Goal: Task Accomplishment & Management: Use online tool/utility

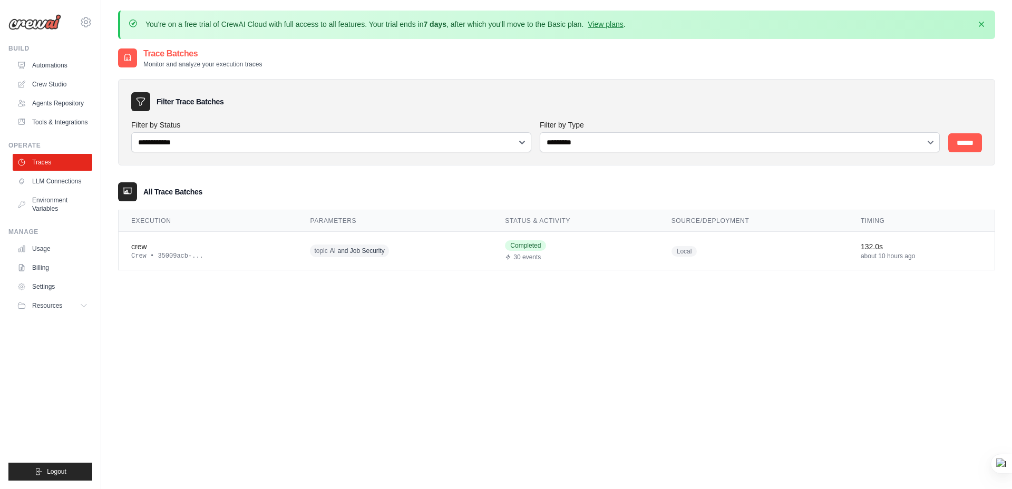
click at [393, 323] on div "**********" at bounding box center [556, 291] width 877 height 489
